Goal: Task Accomplishment & Management: Use online tool/utility

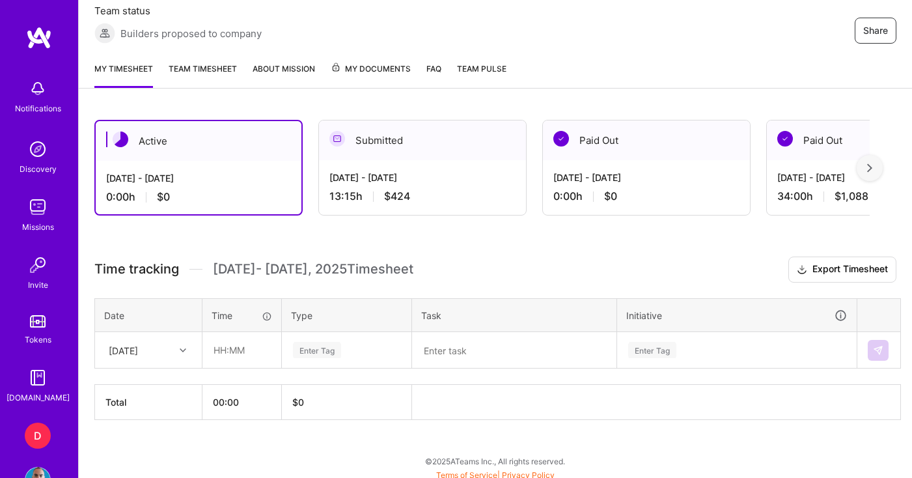
scroll to position [250, 0]
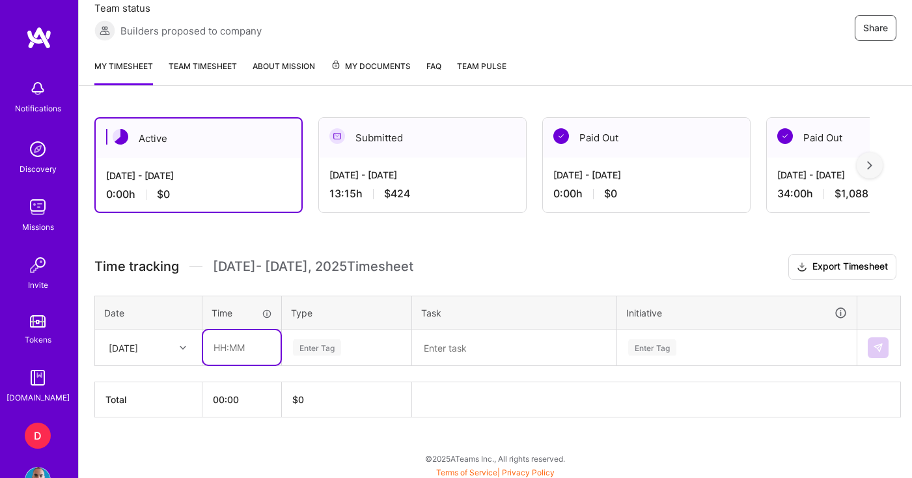
click at [229, 348] on input "text" at bounding box center [241, 347] width 77 height 35
type input "03:30"
click at [329, 346] on div "Enter Tag" at bounding box center [317, 347] width 48 height 20
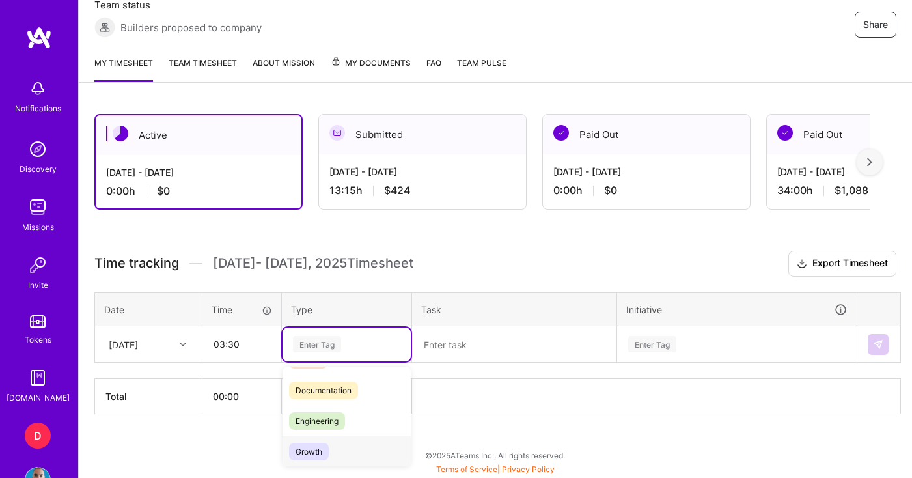
scroll to position [0, 0]
type input "ma"
click at [326, 384] on span "Management" at bounding box center [319, 387] width 61 height 18
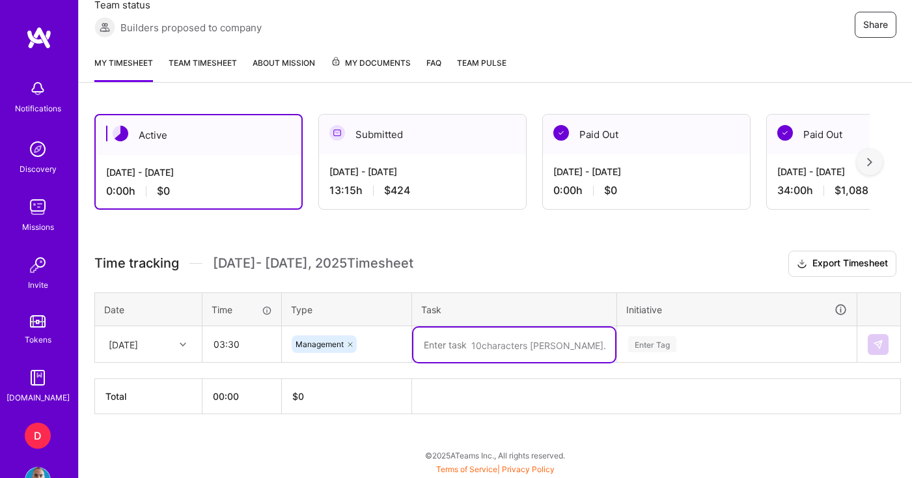
click at [482, 356] on textarea at bounding box center [514, 345] width 202 height 35
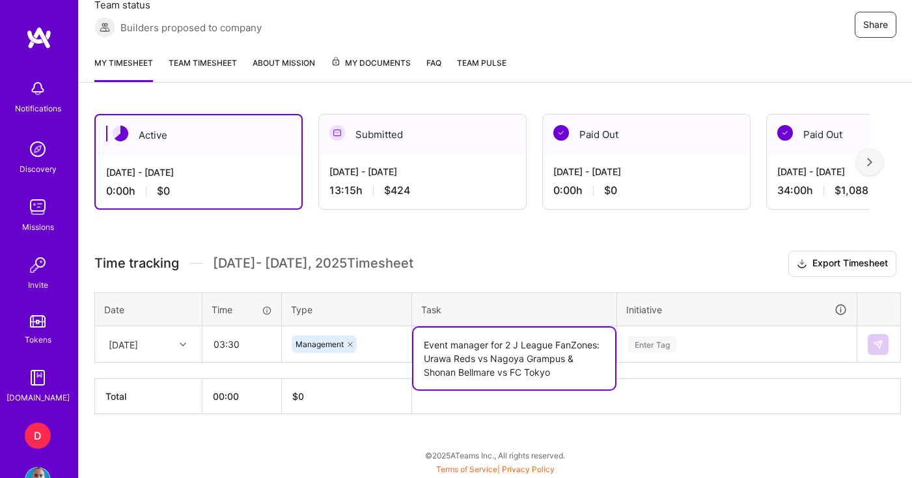
type textarea "Event manager for 2 J League FanZones: Urawa Reds vs Nagoya Grampus & Shonan Be…"
click at [659, 344] on div "Enter Tag" at bounding box center [737, 345] width 238 height 34
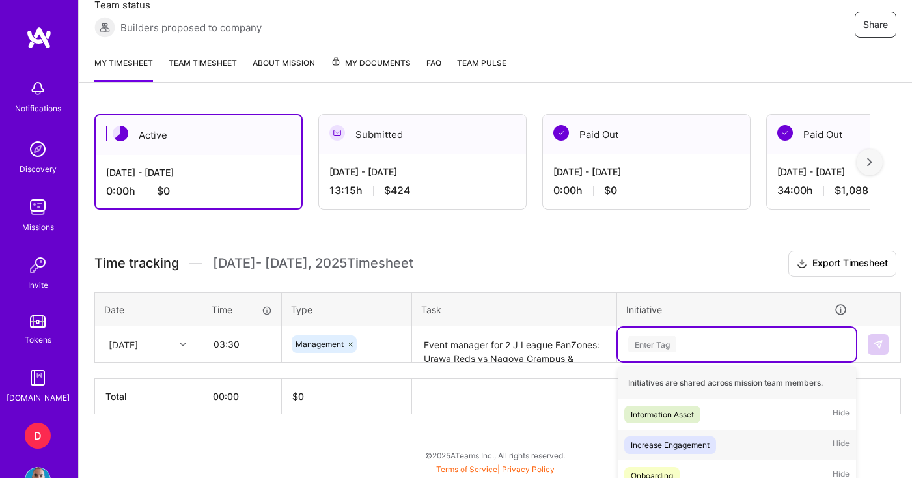
scroll to position [409, 0]
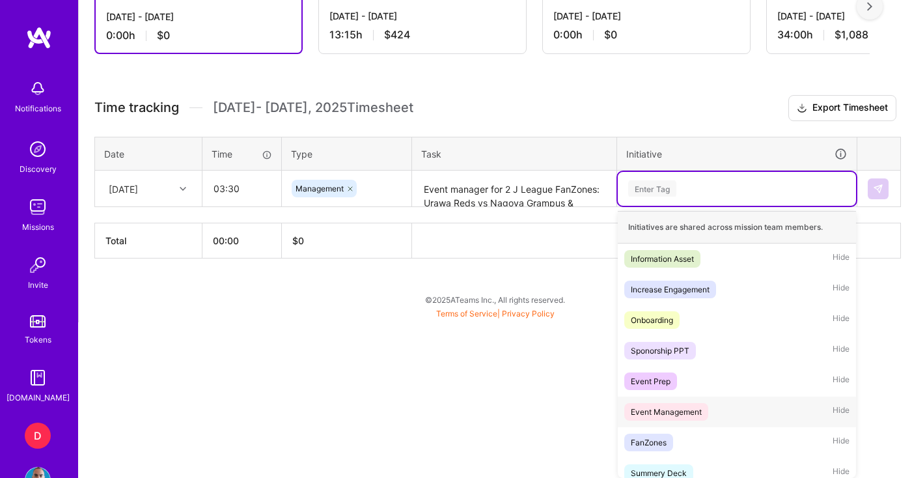
click at [667, 415] on div "Event Management" at bounding box center [666, 412] width 71 height 14
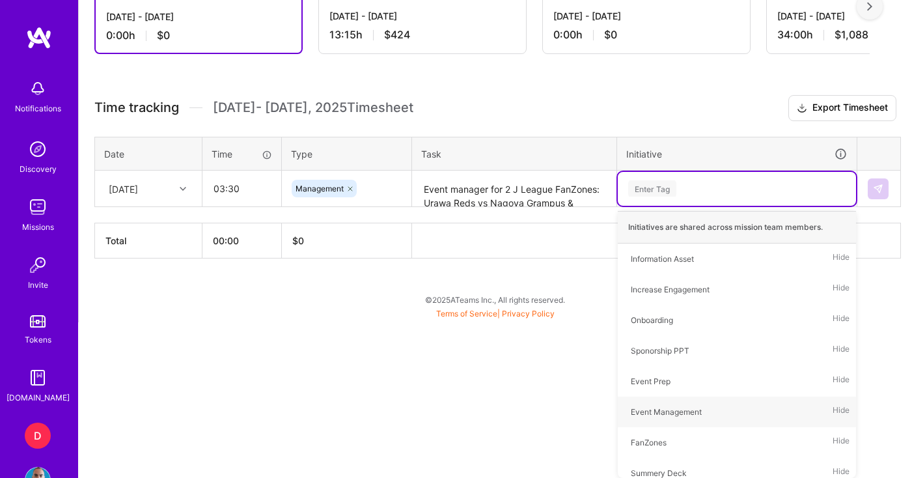
scroll to position [253, 0]
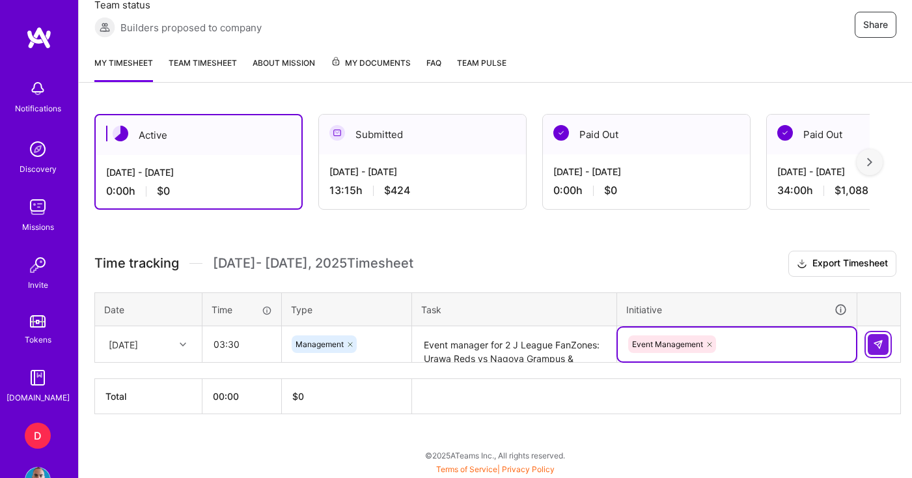
click at [884, 348] on button at bounding box center [878, 344] width 21 height 21
